Goal: Information Seeking & Learning: Learn about a topic

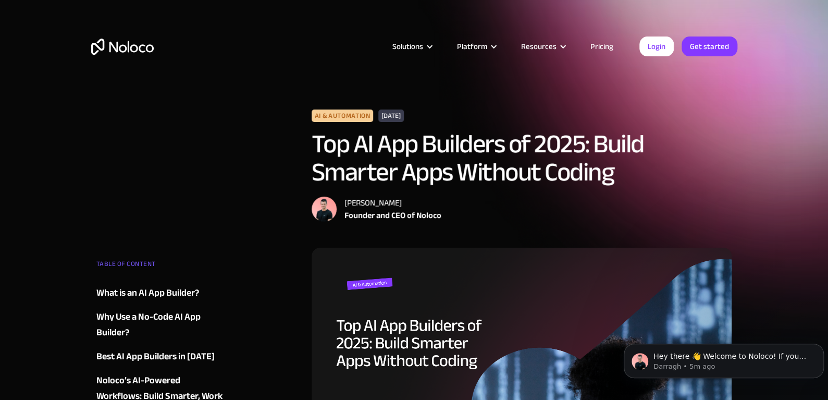
click at [144, 48] on img "home" at bounding box center [122, 47] width 63 height 16
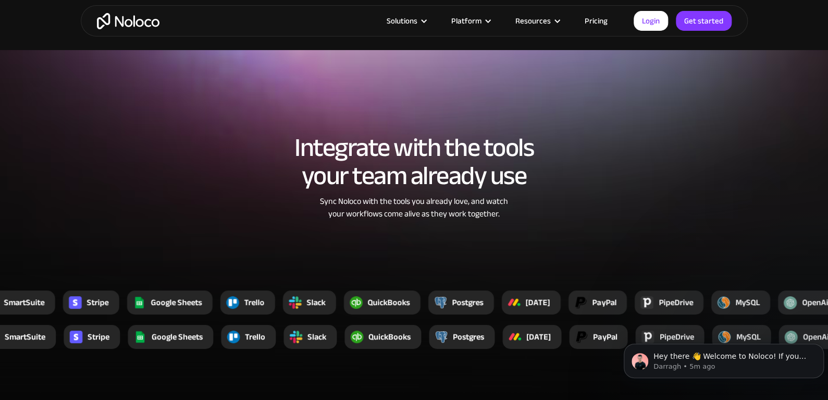
scroll to position [2135, 0]
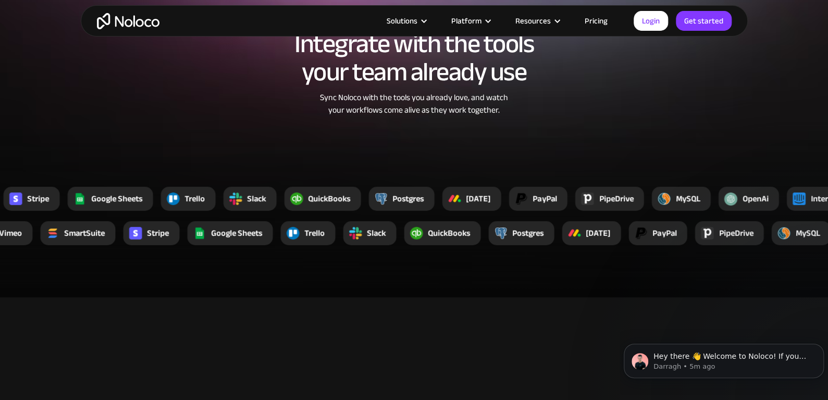
click at [585, 20] on link "Pricing" at bounding box center [596, 21] width 49 height 14
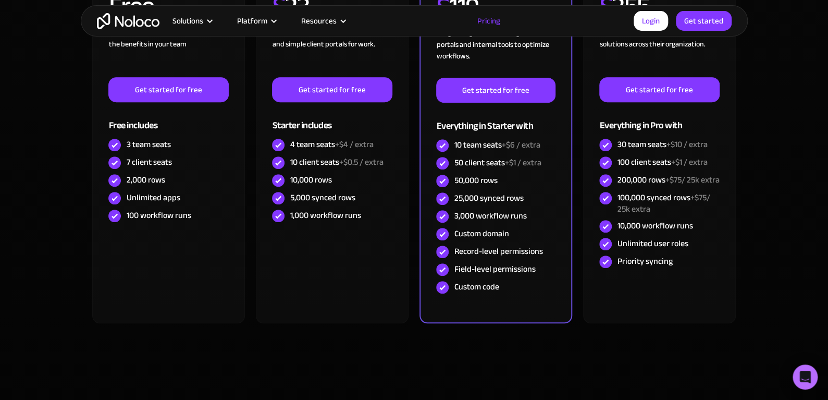
scroll to position [416, 0]
